Goal: Information Seeking & Learning: Learn about a topic

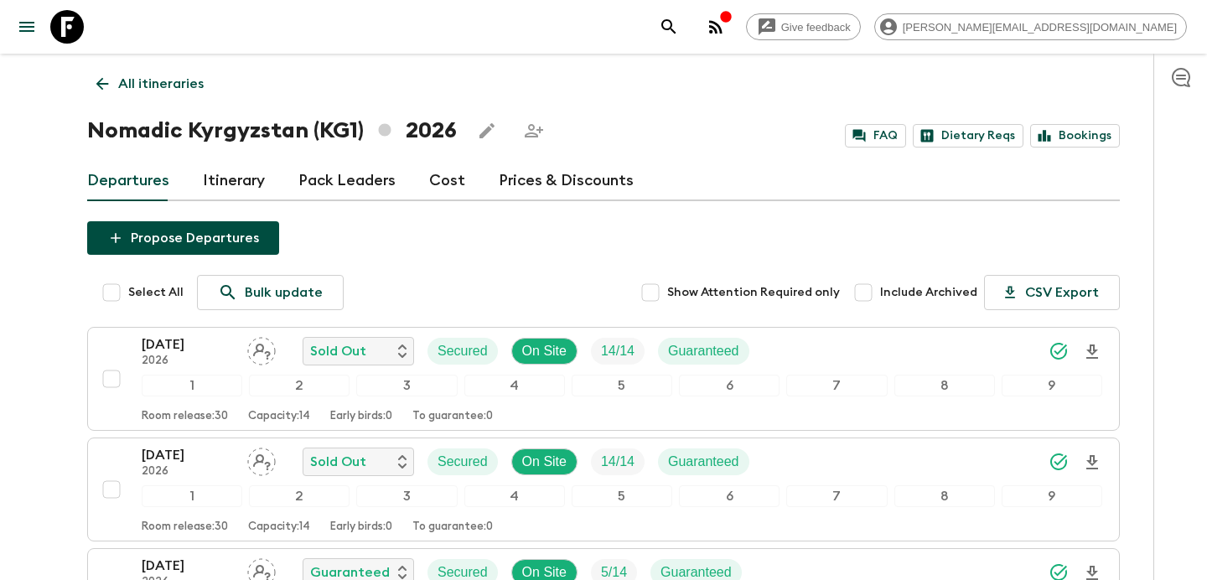
scroll to position [778, 0]
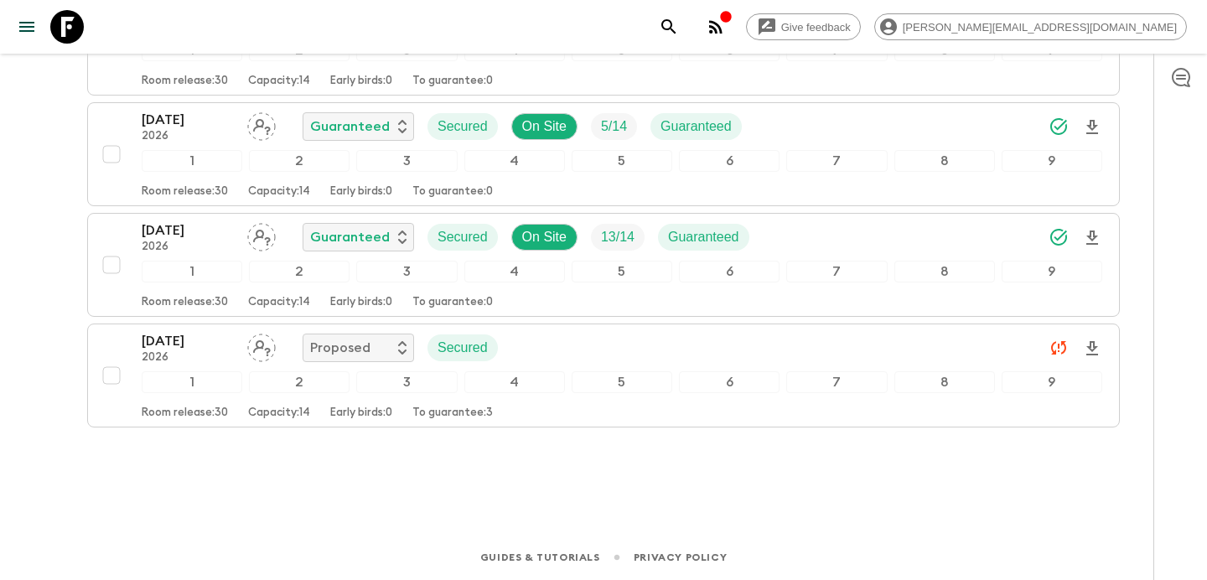
click at [726, 23] on icon "button" at bounding box center [716, 27] width 20 height 20
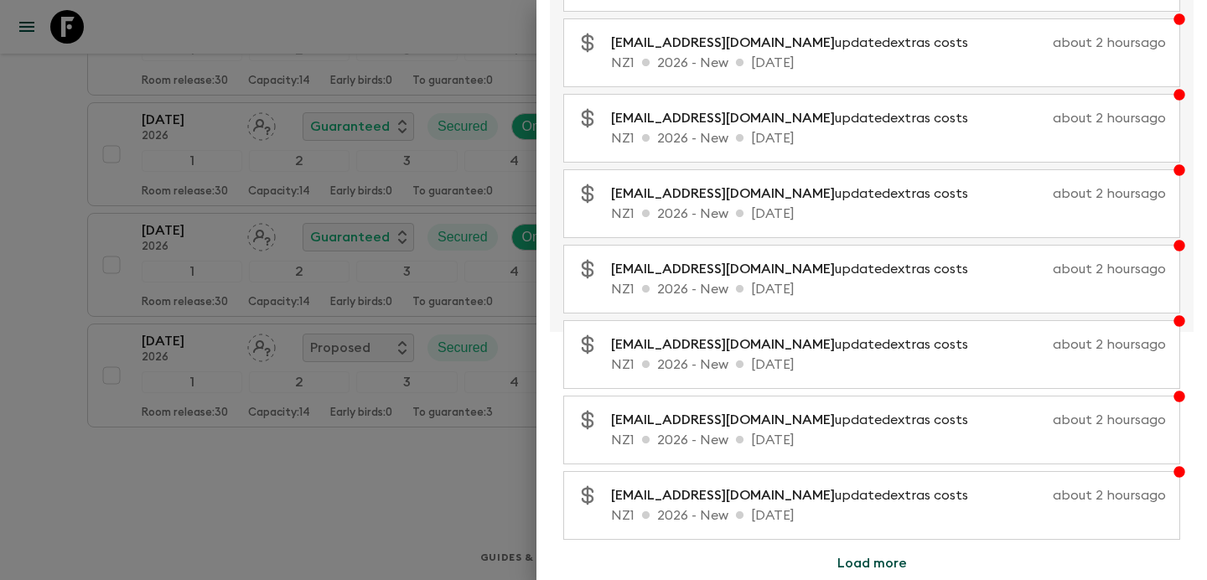
scroll to position [0, 0]
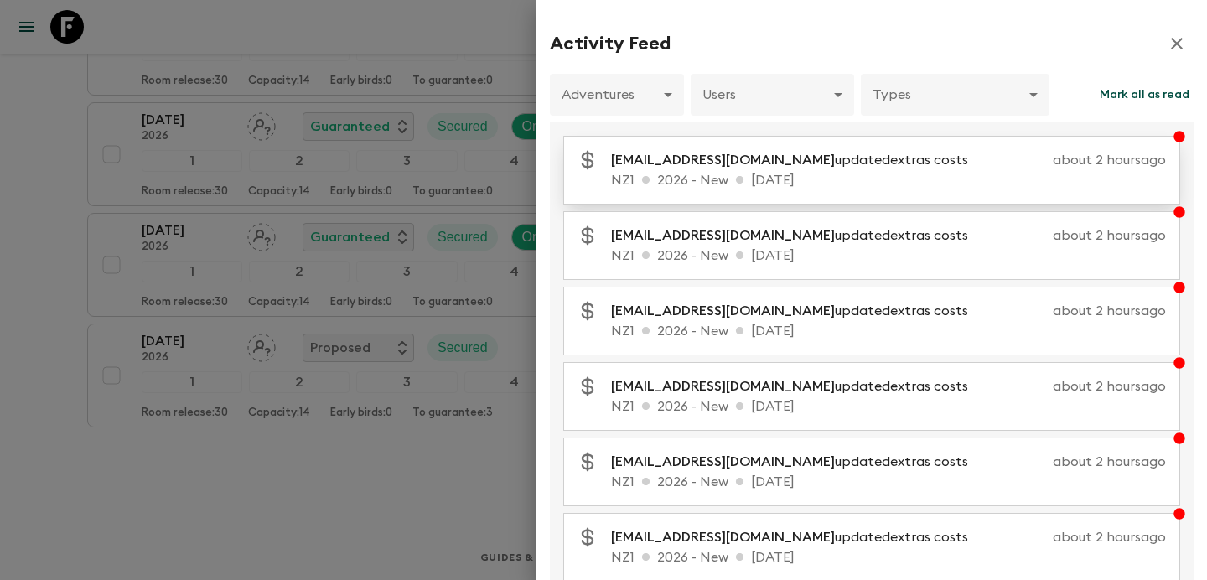
click at [772, 172] on p "NZ1 2026 - New [DATE]" at bounding box center [888, 180] width 555 height 20
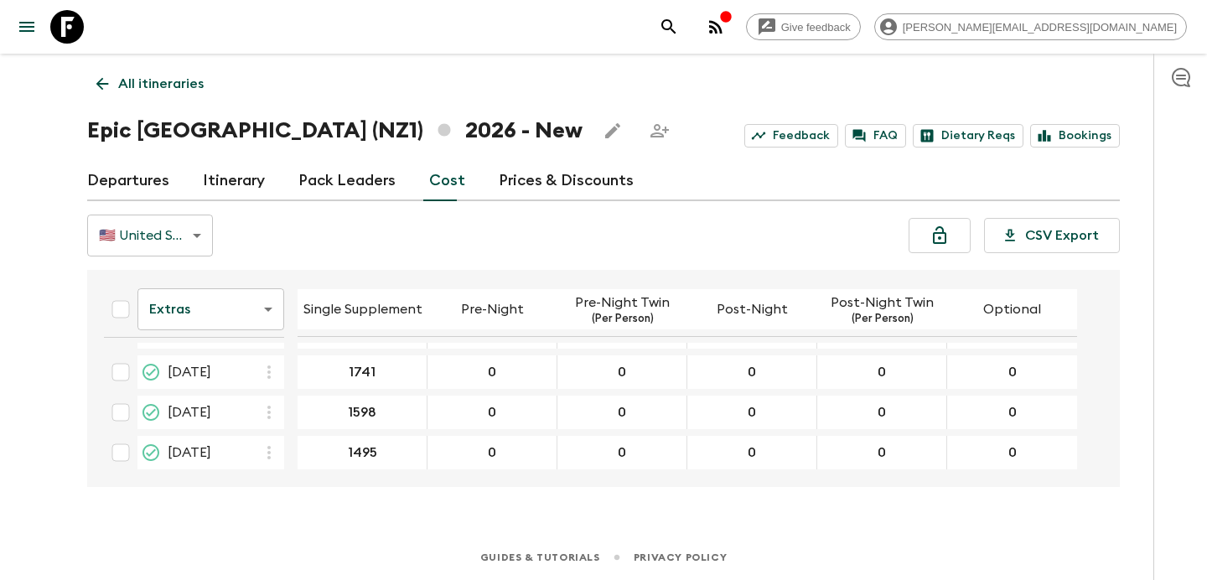
scroll to position [520, 0]
click at [258, 318] on body "Give feedback [PERSON_NAME][EMAIL_ADDRESS][DOMAIN_NAME] All itineraries Epic [G…" at bounding box center [603, 290] width 1207 height 580
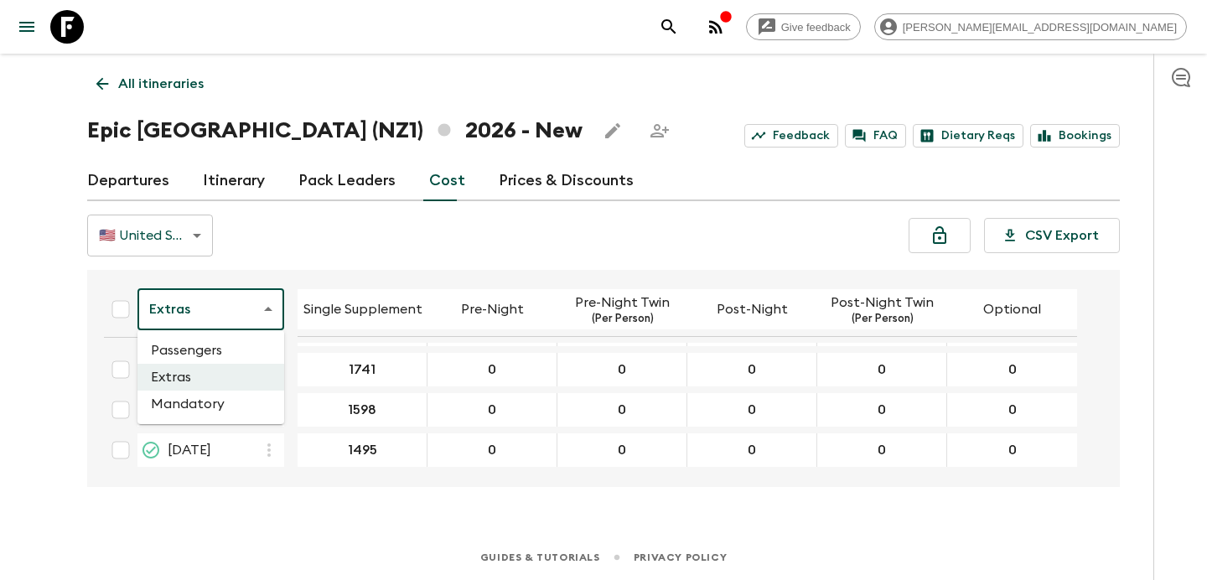
click at [255, 352] on li "Passengers" at bounding box center [210, 350] width 147 height 27
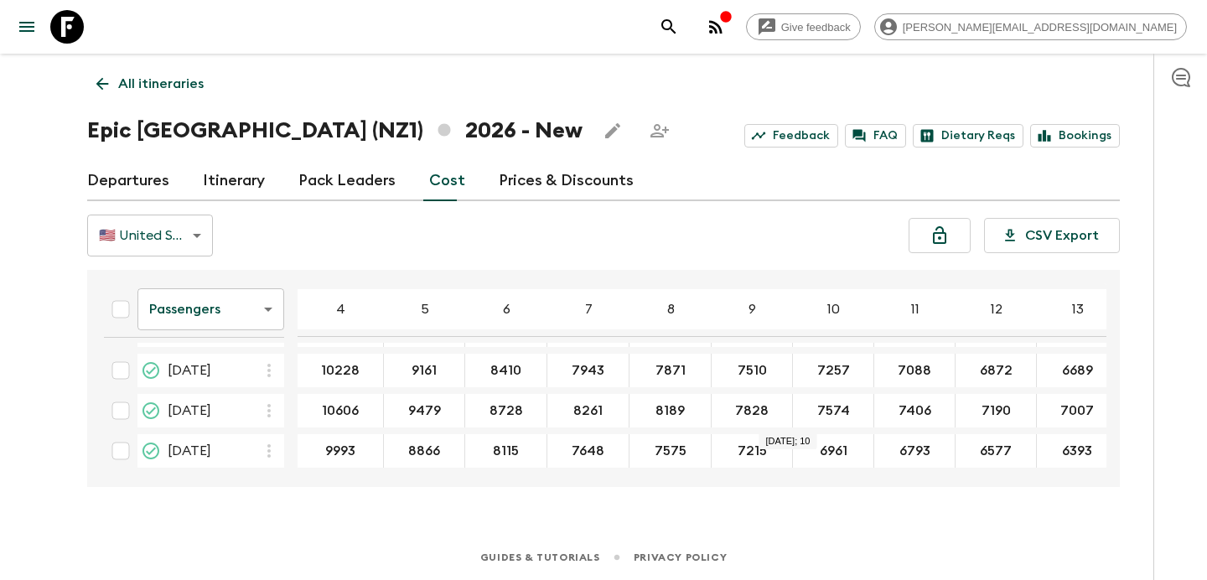
scroll to position [526, 0]
click at [177, 69] on link "All itineraries" at bounding box center [150, 84] width 126 height 34
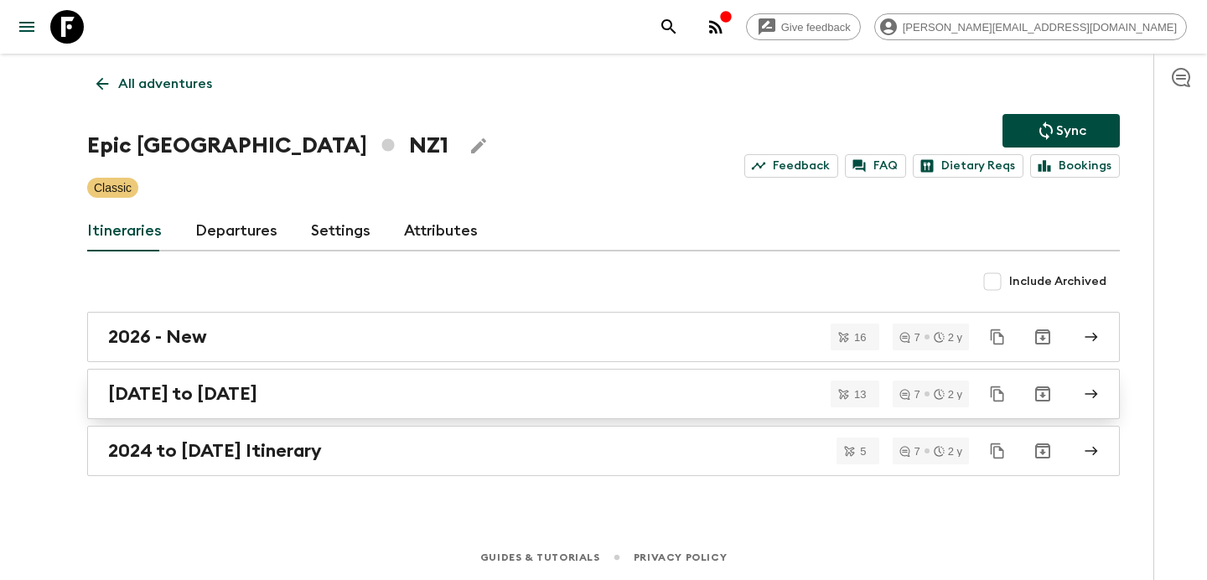
click at [490, 391] on div "[DATE] to [DATE]" at bounding box center [587, 394] width 959 height 22
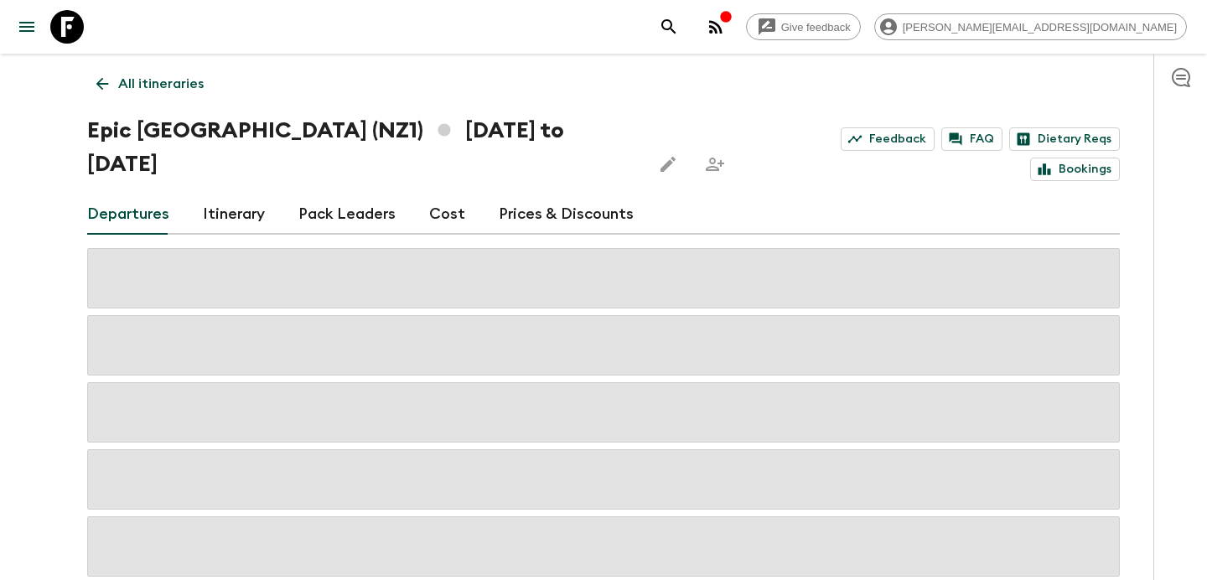
click at [453, 194] on link "Cost" at bounding box center [447, 214] width 36 height 40
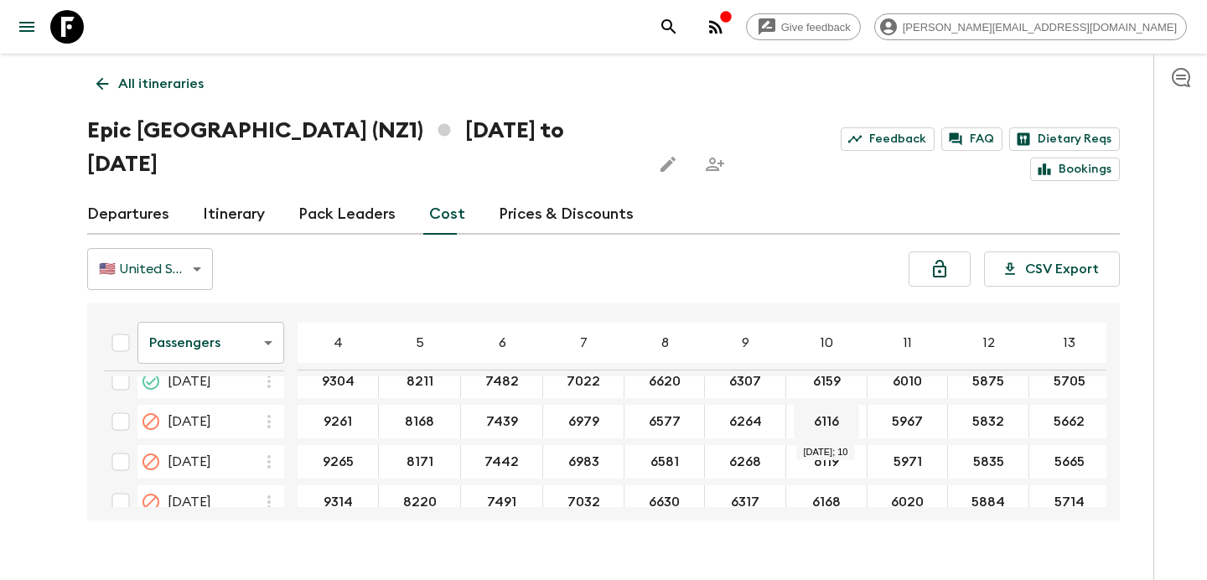
scroll to position [61, 0]
